Goal: Download file/media

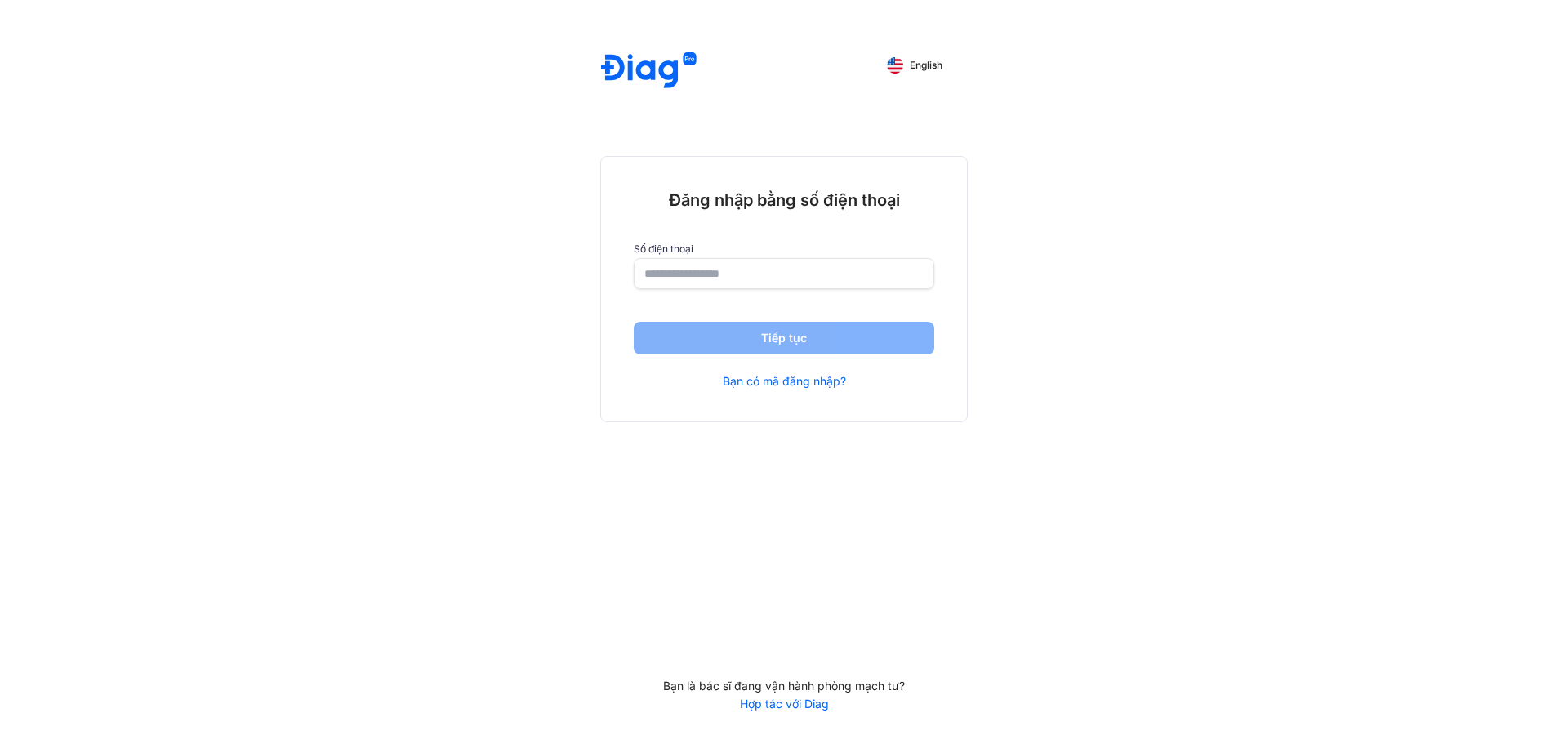
click at [734, 271] on input "number" at bounding box center [784, 274] width 280 height 29
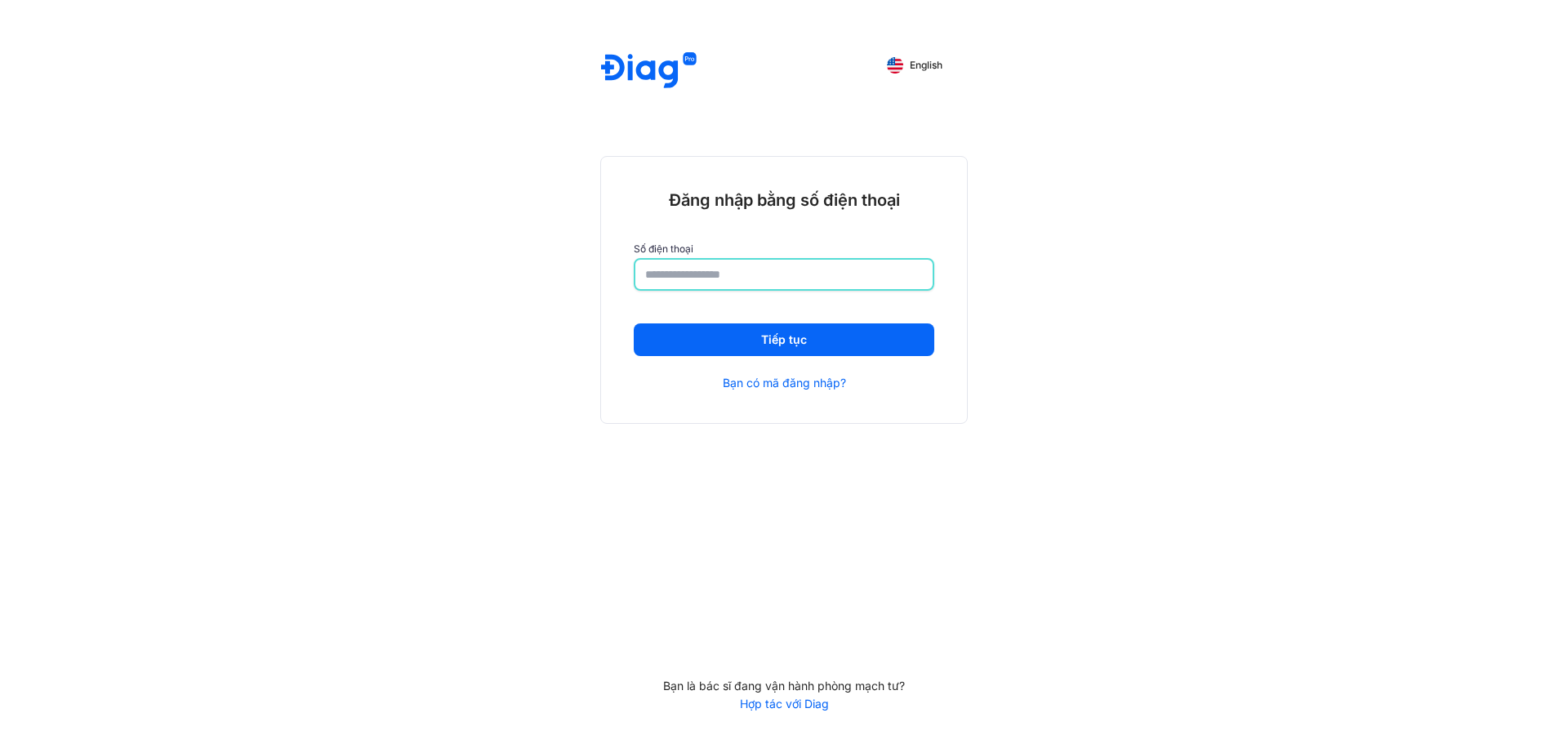
type input "**********"
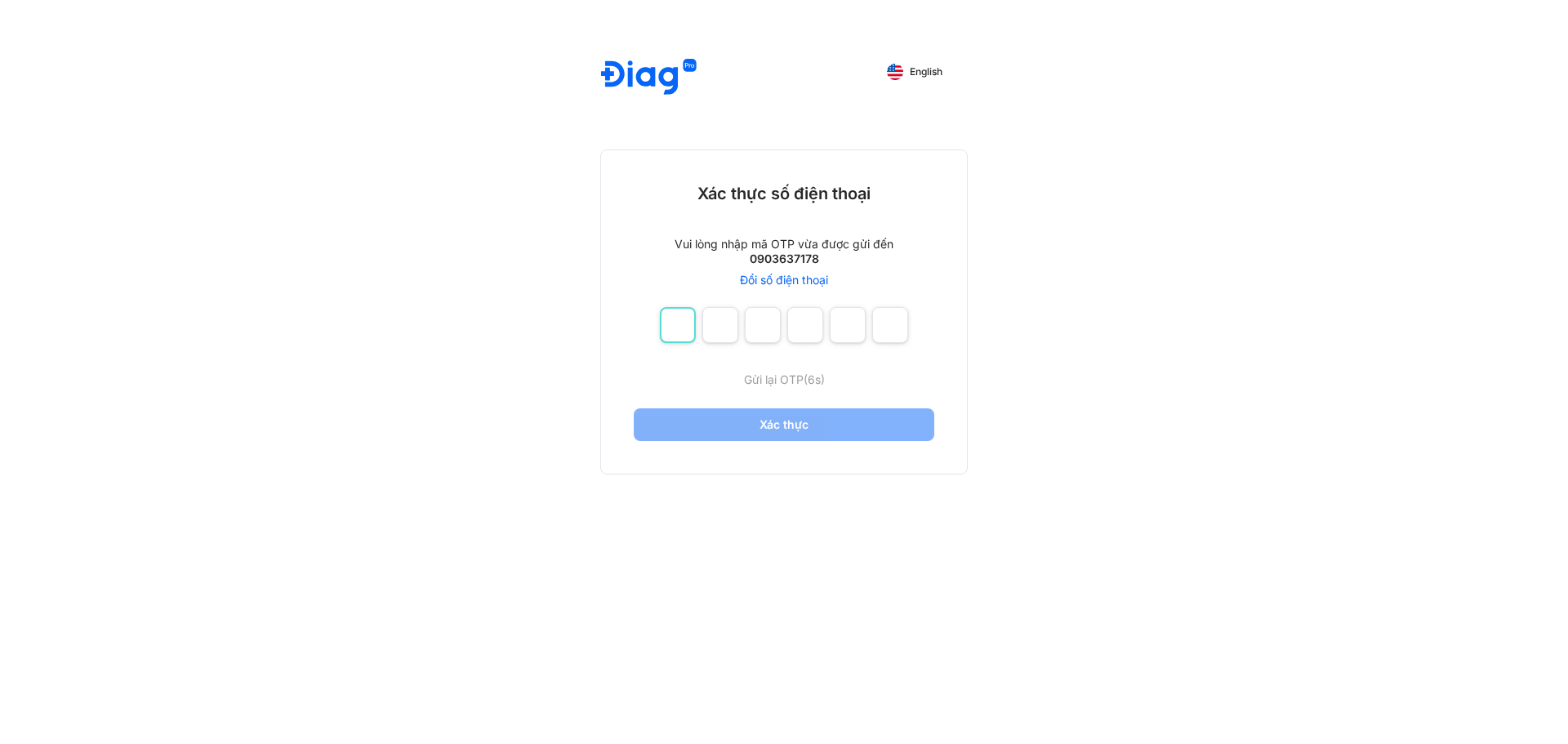
click at [678, 325] on input "number" at bounding box center [678, 325] width 36 height 36
click at [773, 381] on span "Gửi lại OTP" at bounding box center [784, 379] width 60 height 14
click at [670, 336] on input "number" at bounding box center [678, 325] width 36 height 36
type input "*"
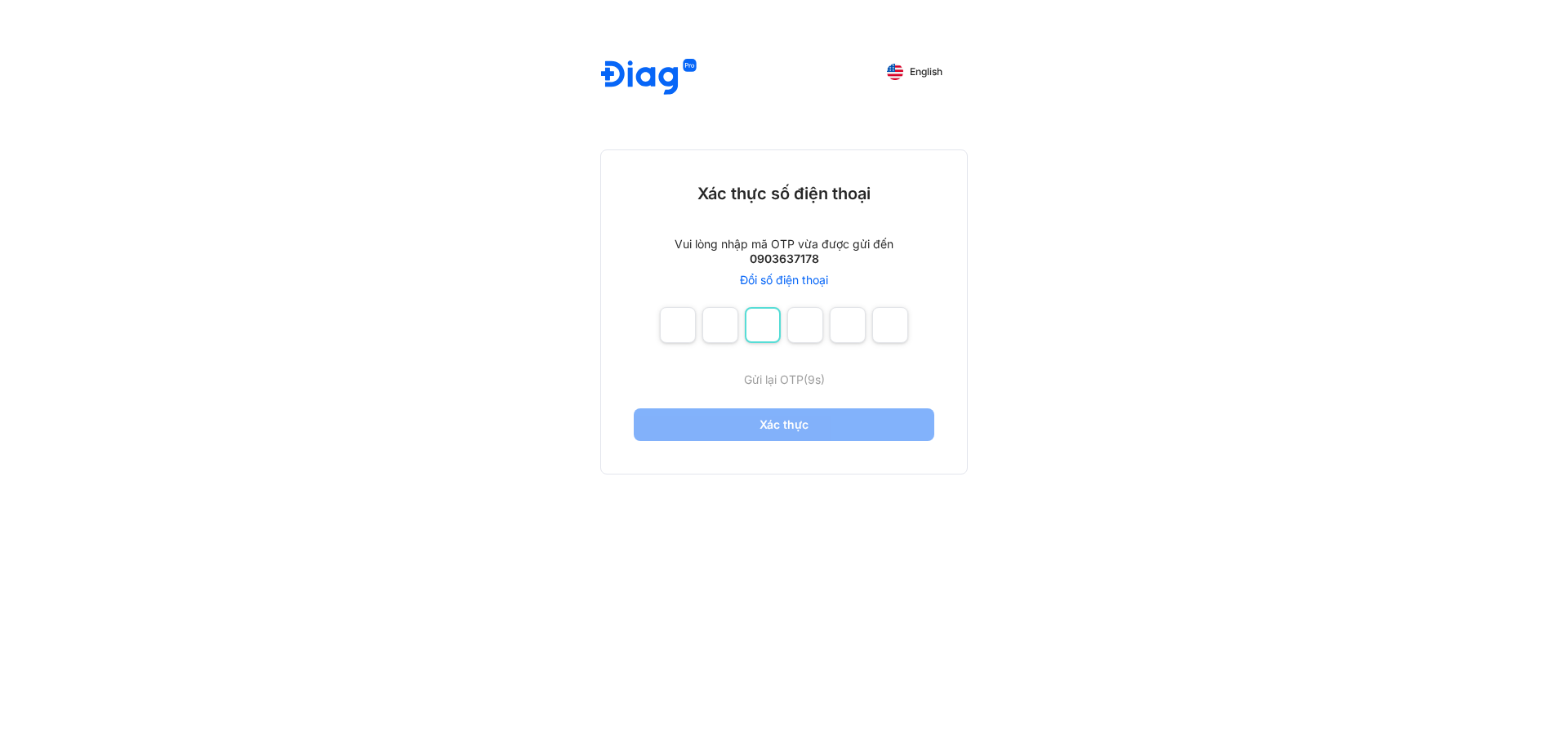
type input "*"
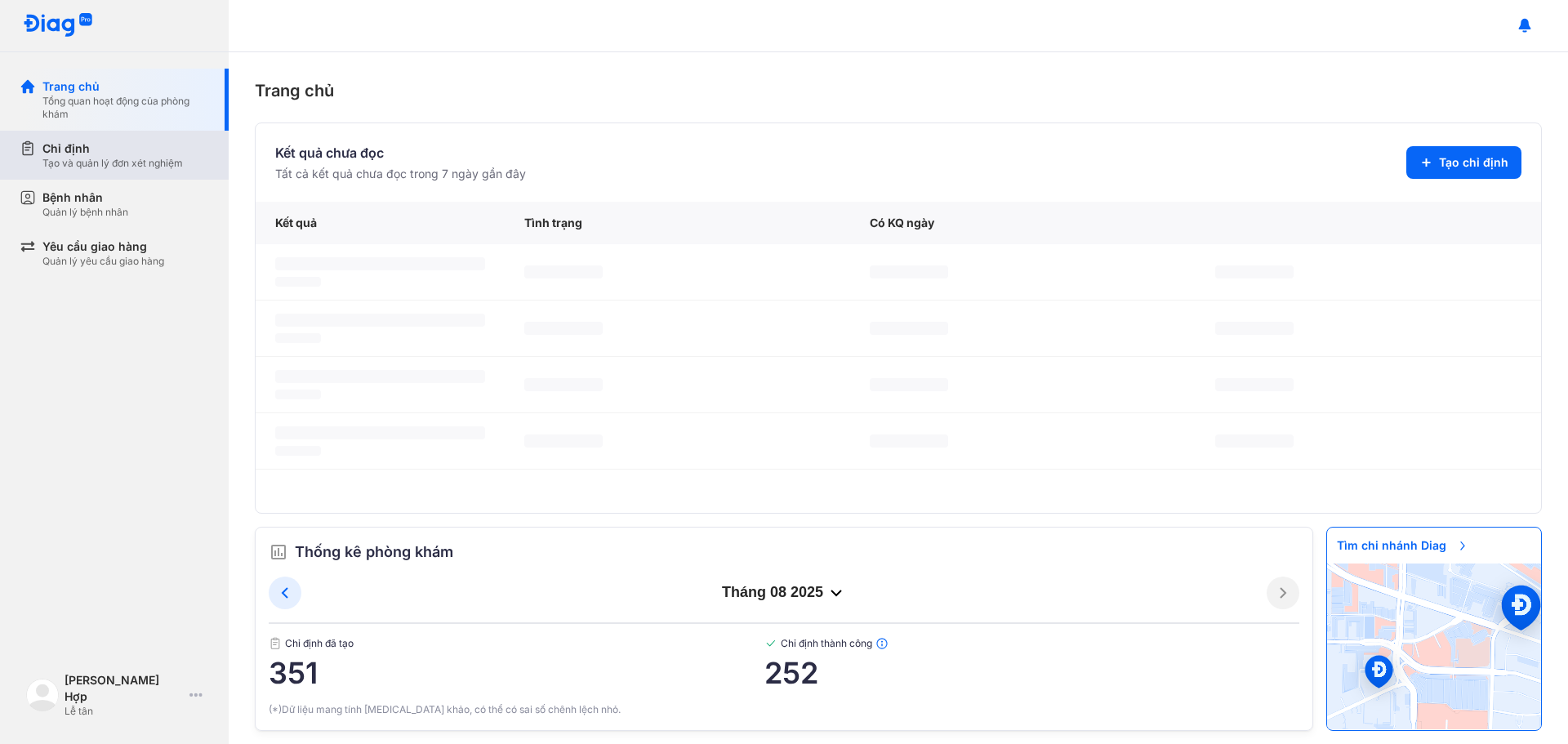
click at [96, 146] on div "Chỉ định" at bounding box center [112, 149] width 141 height 17
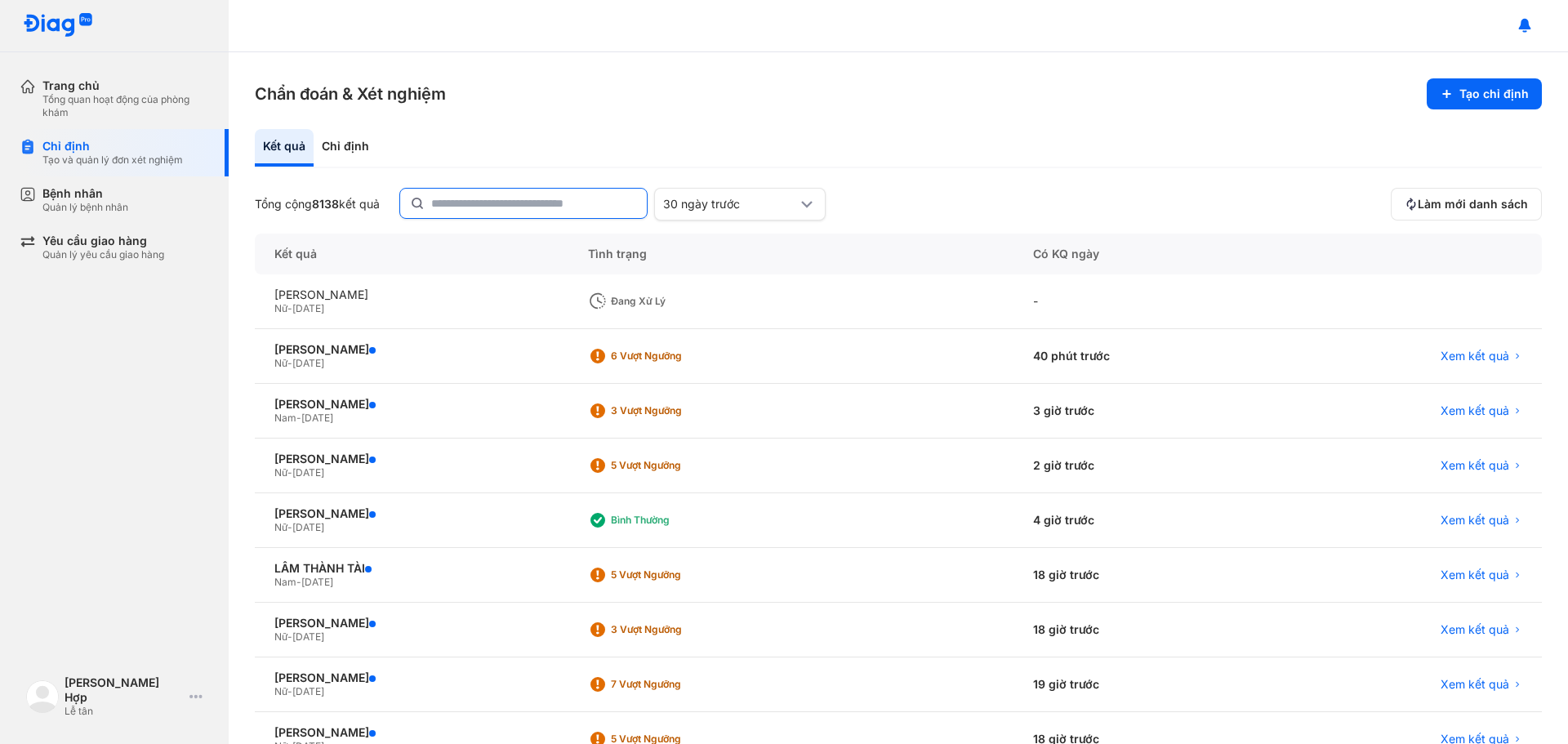
click at [494, 200] on input "text" at bounding box center [534, 203] width 206 height 29
type input "**********"
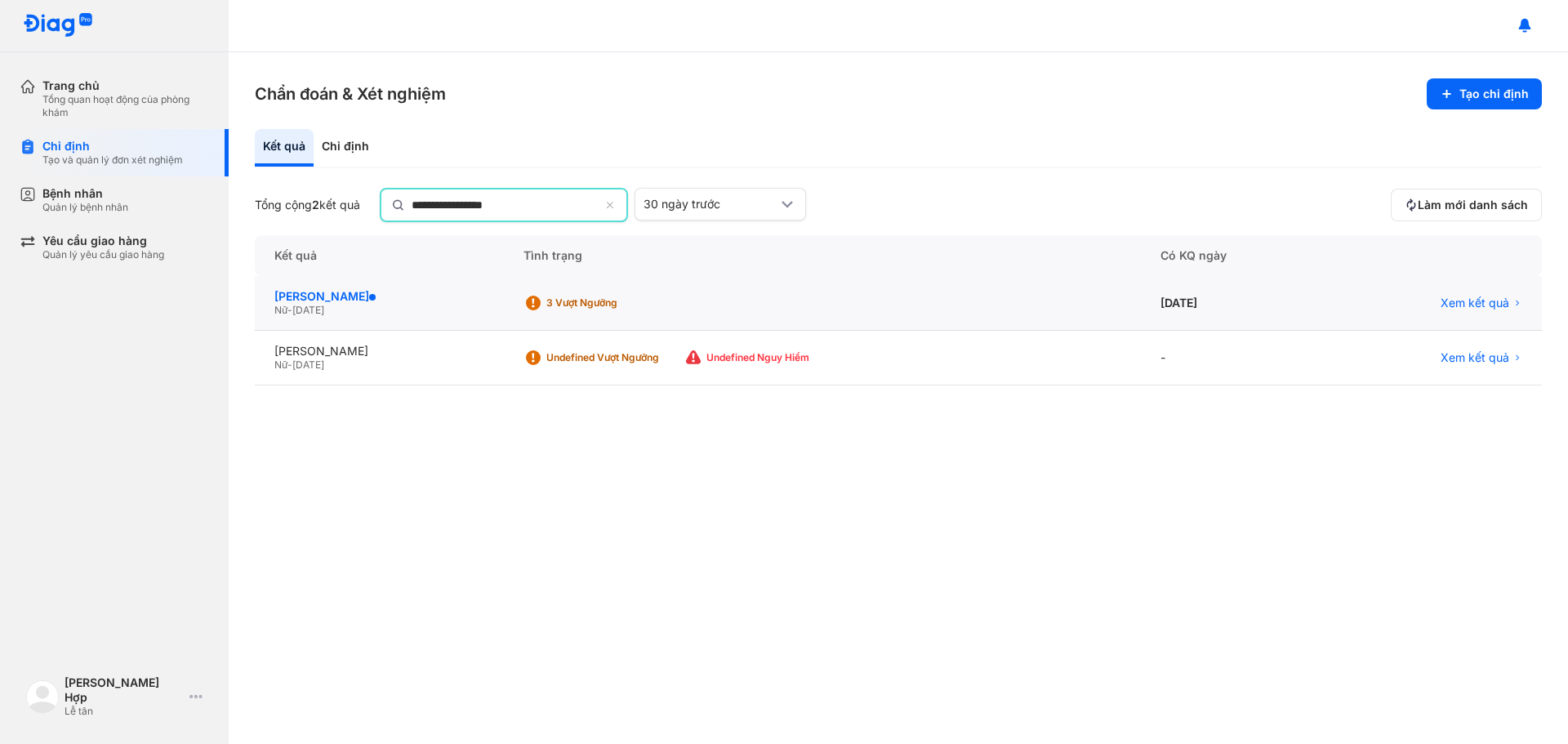
click at [358, 292] on div "[PERSON_NAME]" at bounding box center [379, 296] width 210 height 15
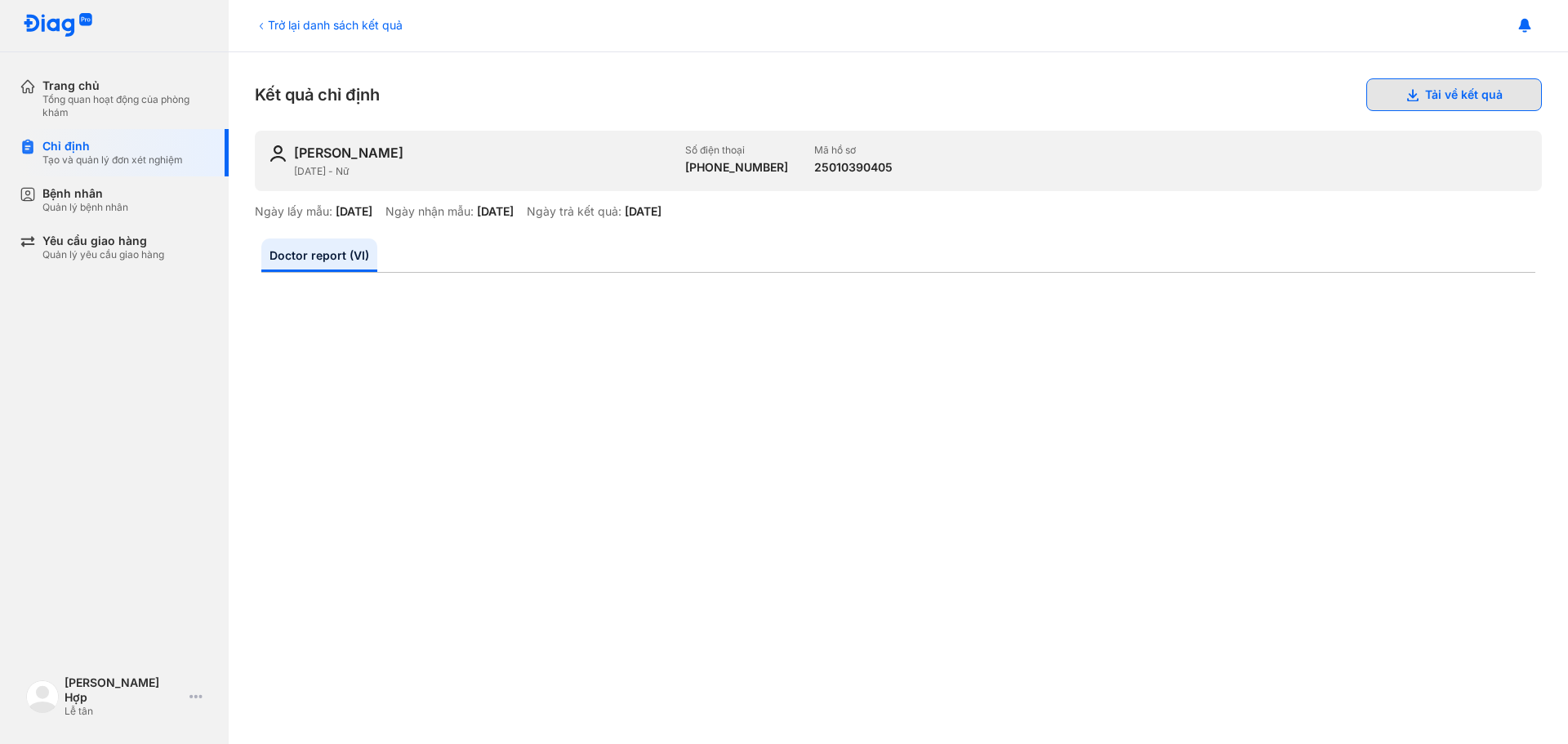
click at [1423, 96] on button "Tải về kết quả" at bounding box center [1454, 95] width 176 height 33
click at [1395, 103] on button "Tải về kết quả" at bounding box center [1454, 95] width 176 height 33
